Goal: Transaction & Acquisition: Purchase product/service

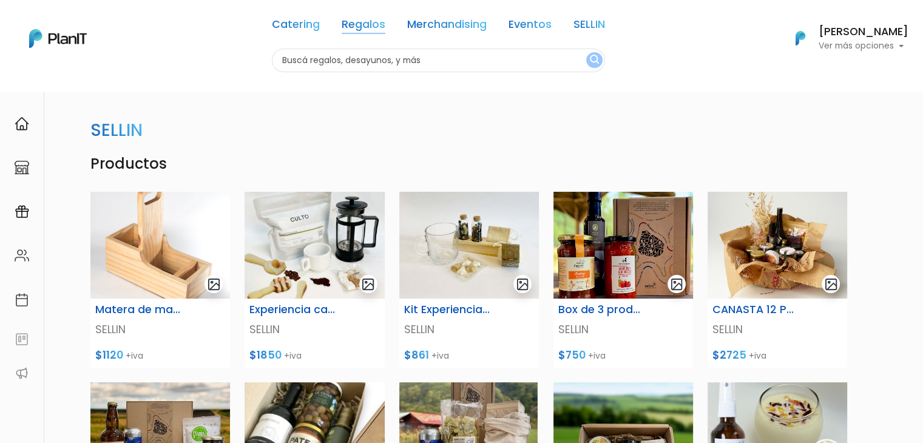
click at [354, 23] on link "Regalos" at bounding box center [364, 26] width 44 height 15
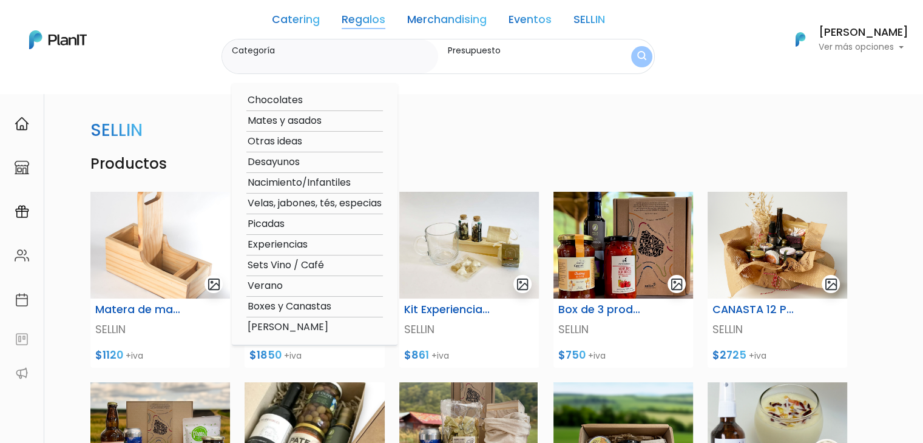
click at [262, 288] on option "Verano" at bounding box center [314, 285] width 136 height 15
type input "Verano"
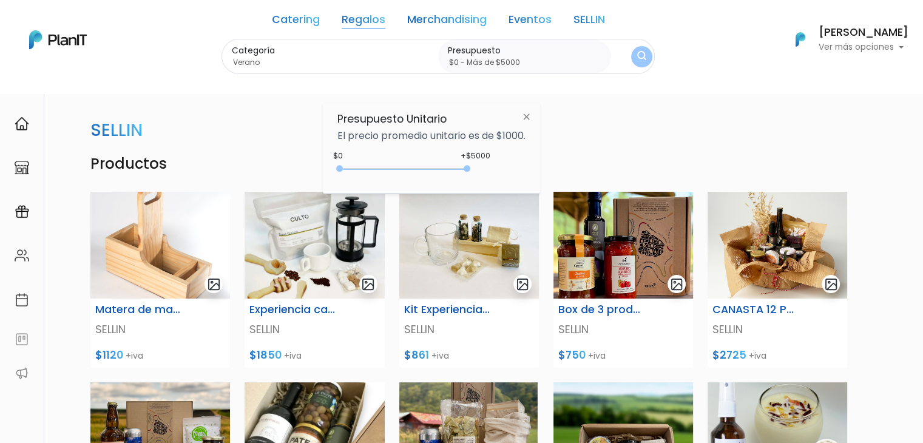
type input "$0 - Más de $5000"
drag, startPoint x: 363, startPoint y: 169, endPoint x: 553, endPoint y: 163, distance: 189.9
click at [553, 163] on body "Catering Regalos Merchandising Eventos SELLIN Catering Regalos Merchandising Ev…" at bounding box center [461, 221] width 923 height 443
click at [643, 53] on img "submit" at bounding box center [641, 57] width 9 height 12
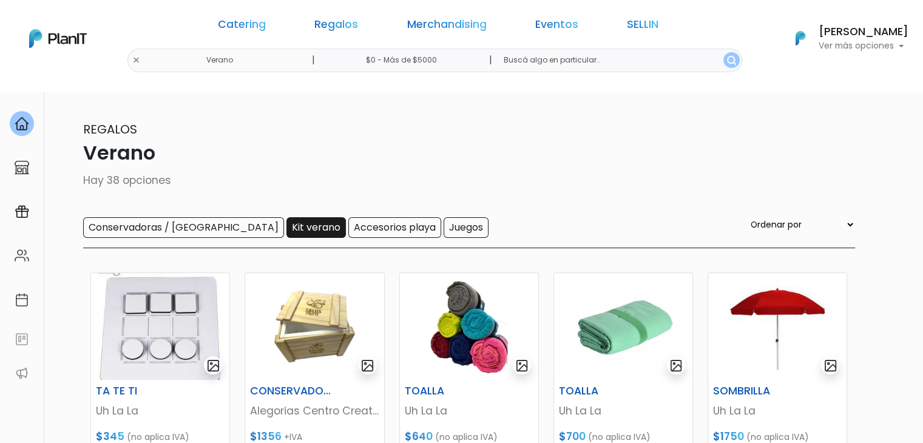
click at [286, 229] on input "Kit verano" at bounding box center [315, 227] width 59 height 21
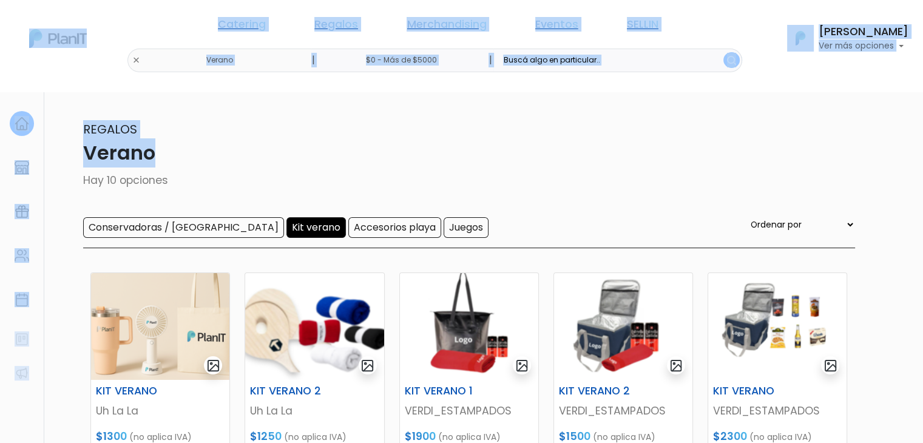
drag, startPoint x: 920, startPoint y: 157, endPoint x: 929, endPoint y: 166, distance: 13.3
click at [922, 166] on html "Catering Regalos Merchandising Eventos SELLIN Verano | $0 - Más de $5000 | Cate…" at bounding box center [461, 221] width 923 height 443
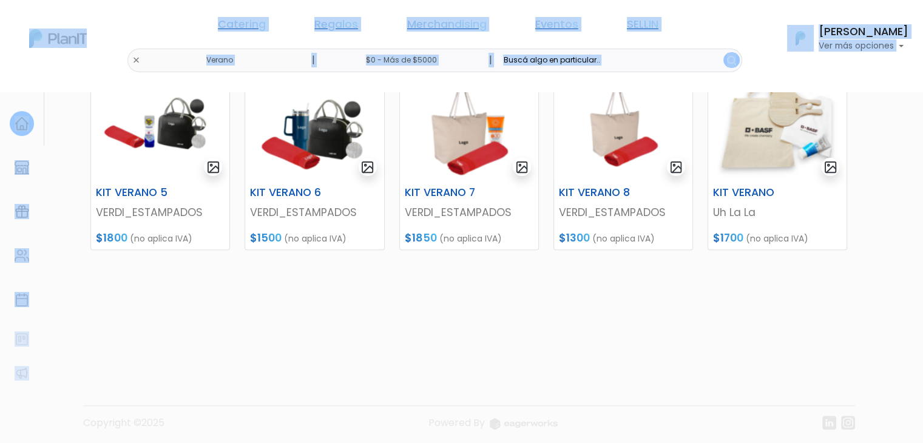
scroll to position [395, 0]
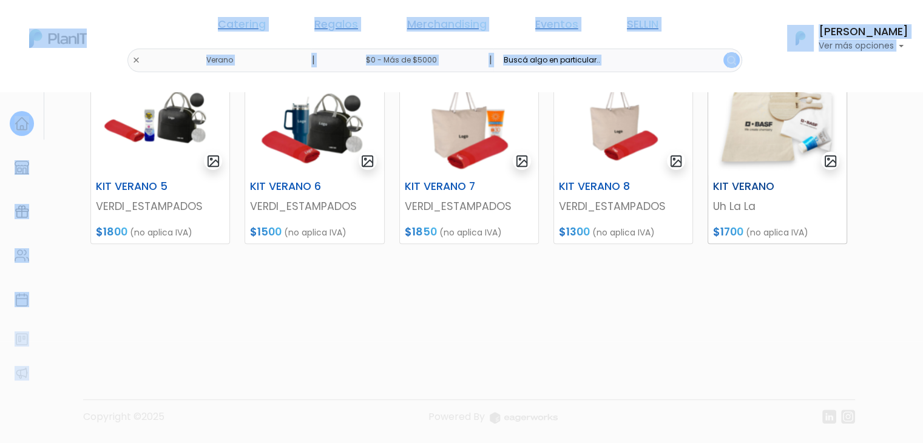
click at [756, 127] on img at bounding box center [777, 122] width 138 height 107
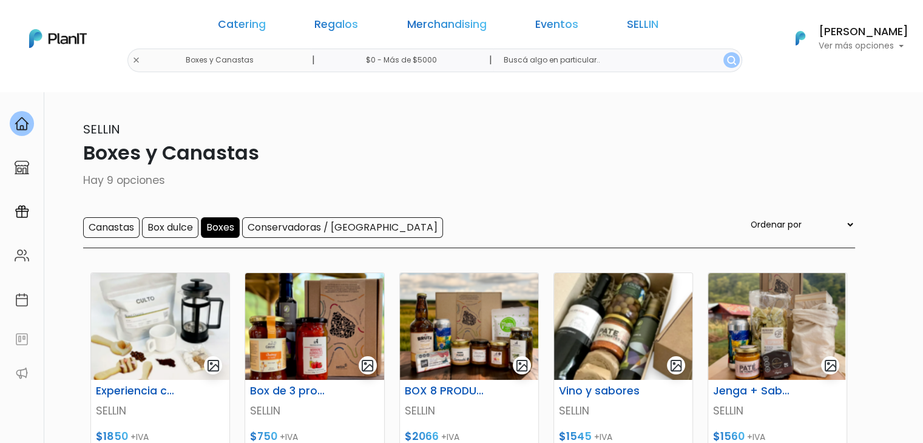
click at [218, 59] on div "Catering Regalos Merchandising Eventos SELLIN Boxes y Canastas | $0 - Más de $5…" at bounding box center [461, 38] width 923 height 67
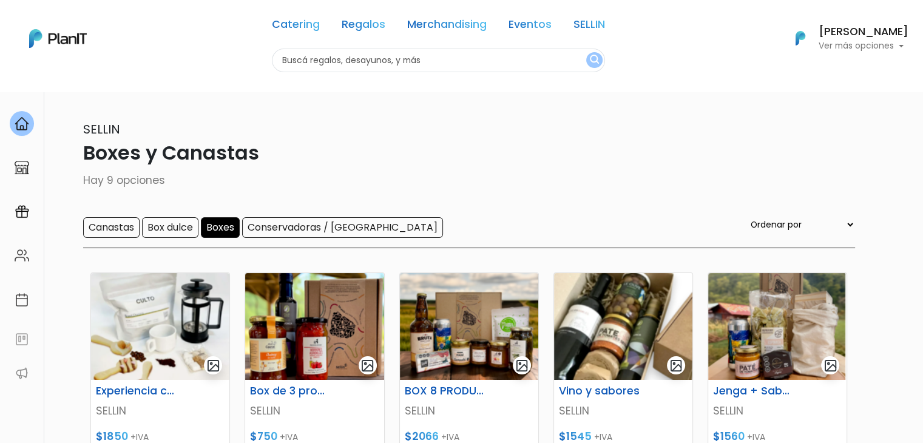
click at [293, 66] on input "text" at bounding box center [438, 61] width 333 height 24
type input "mouse pas"
click at [586, 52] on button "submit" at bounding box center [594, 60] width 16 height 16
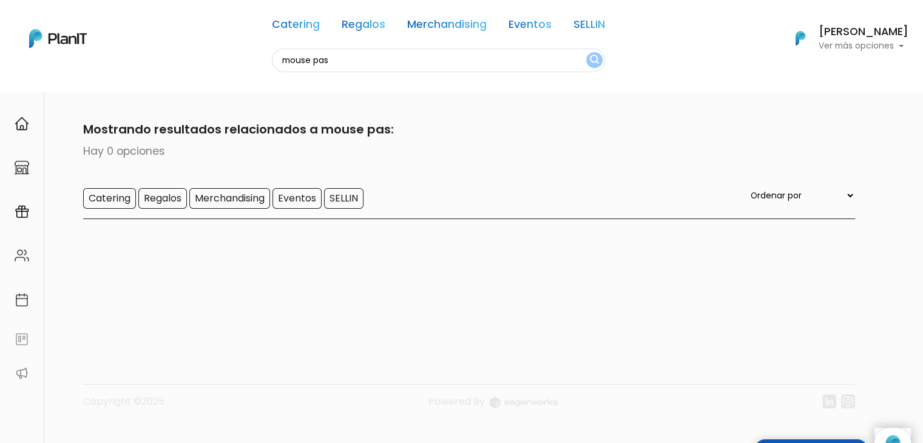
click at [329, 59] on input "mouse pas" at bounding box center [438, 61] width 333 height 24
type input "mouse pad"
click at [586, 52] on button "submit" at bounding box center [594, 60] width 16 height 16
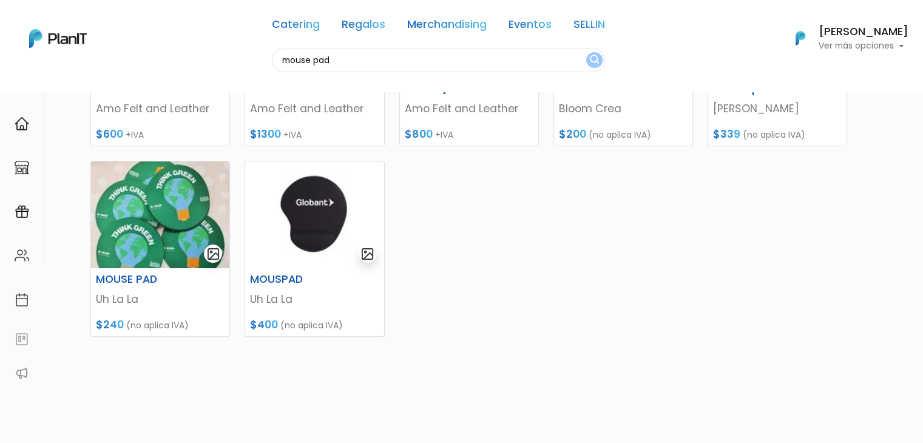
scroll to position [326, 0]
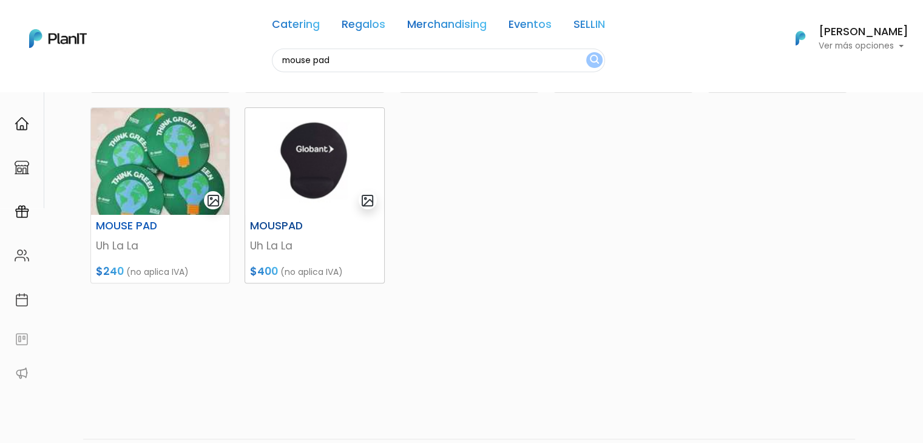
click at [305, 166] on img at bounding box center [314, 161] width 138 height 107
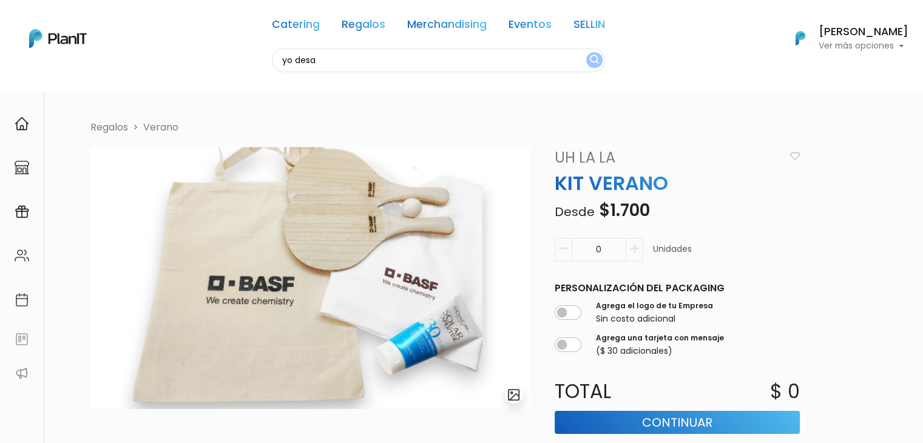
type input "yo desa"
click at [586, 52] on button "submit" at bounding box center [594, 60] width 16 height 16
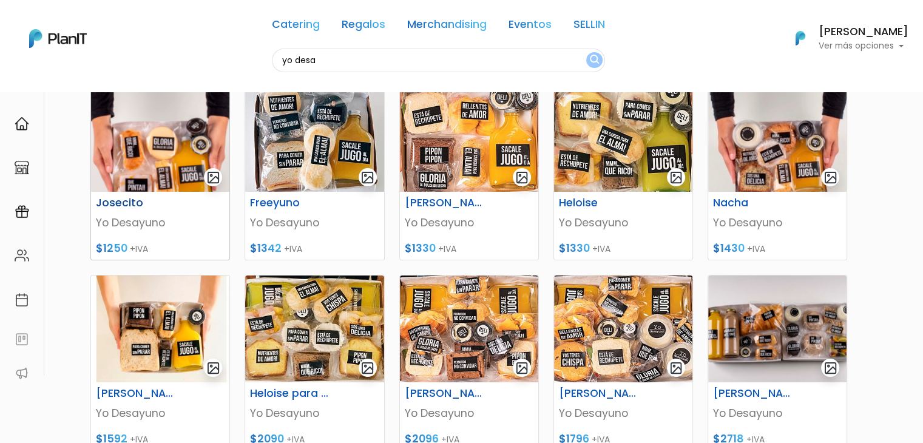
click at [144, 178] on img at bounding box center [160, 138] width 138 height 107
